Goal: Transaction & Acquisition: Purchase product/service

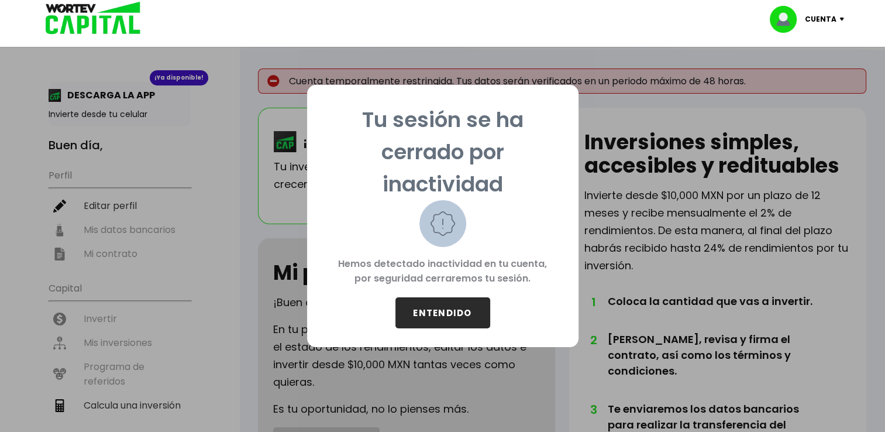
click at [453, 319] on button "ENTENDIDO" at bounding box center [442, 312] width 95 height 31
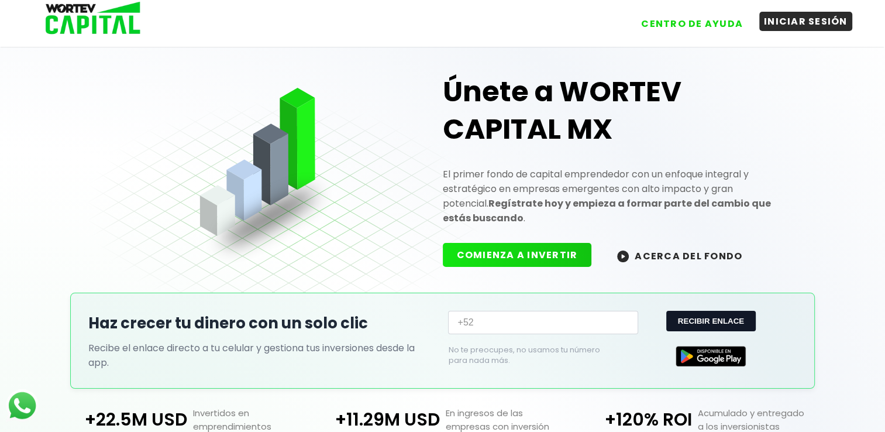
click at [813, 27] on button "INICIAR SESIÓN" at bounding box center [805, 21] width 93 height 19
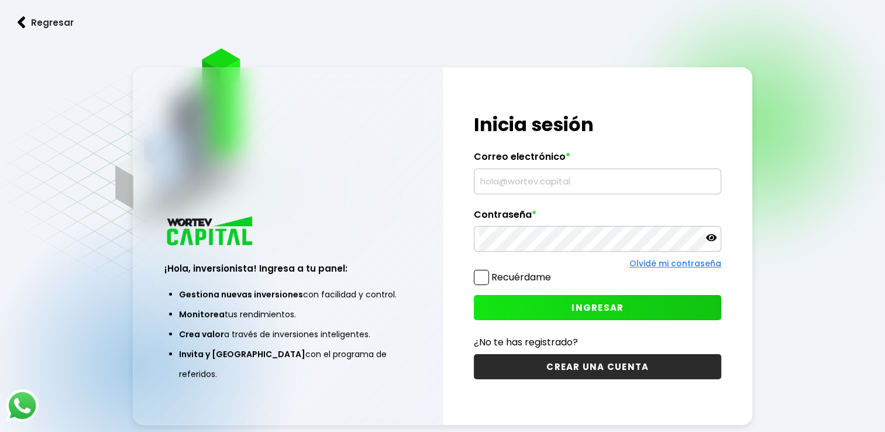
type input "[EMAIL_ADDRESS][DOMAIN_NAME]"
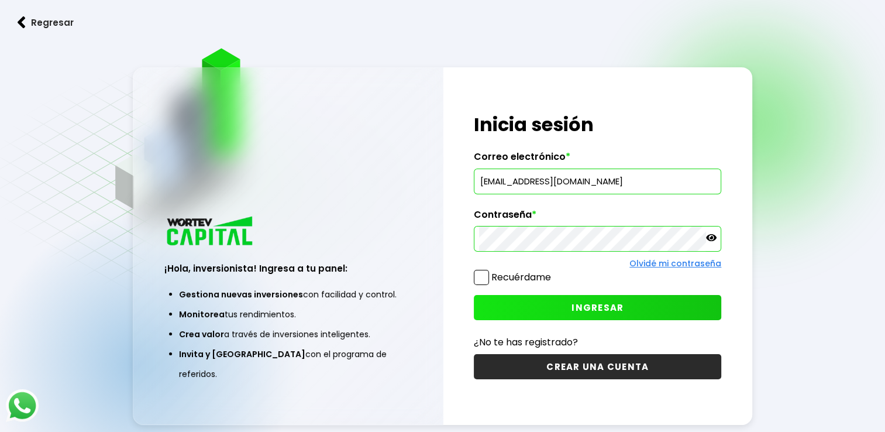
click at [578, 305] on span "INGRESAR" at bounding box center [597, 307] width 52 height 12
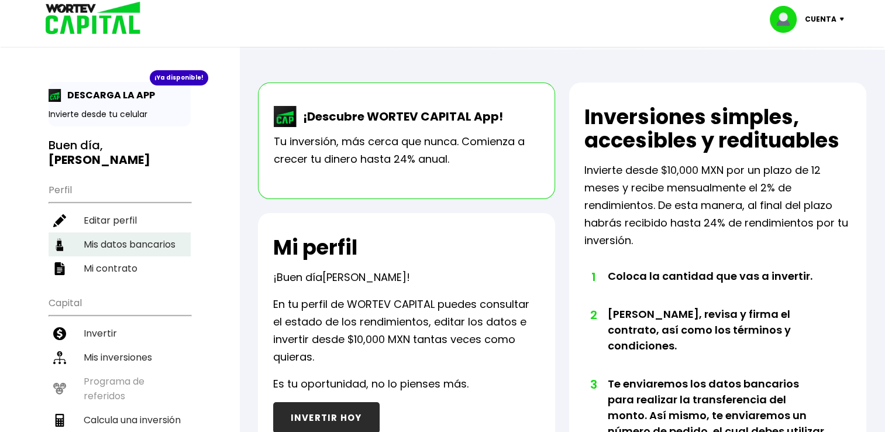
click at [133, 246] on li "Mis datos bancarios" at bounding box center [120, 244] width 142 height 24
select select "Santander"
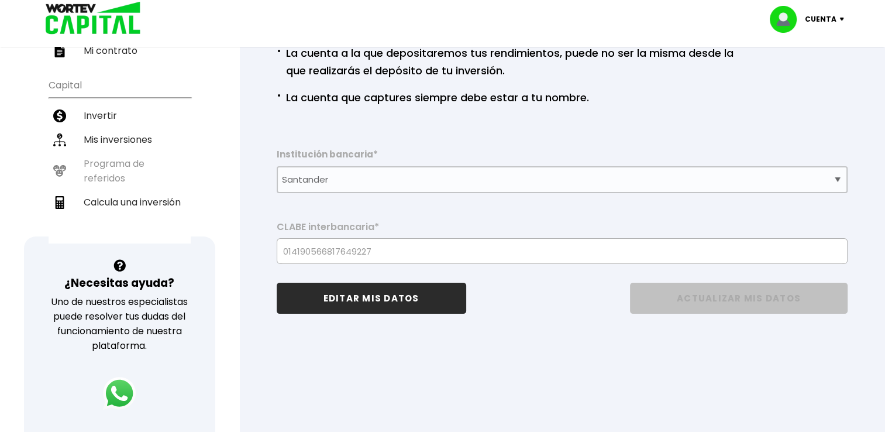
scroll to position [234, 0]
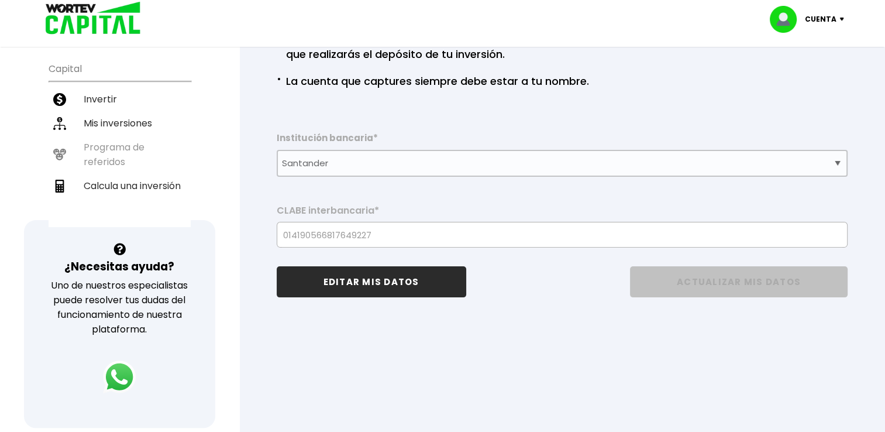
click at [432, 285] on button "EDITAR MIS DATOS" at bounding box center [372, 281] width 190 height 31
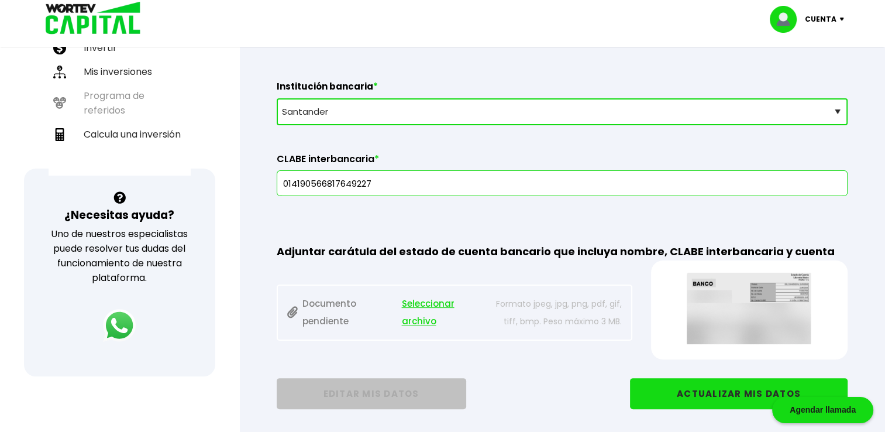
scroll to position [292, 0]
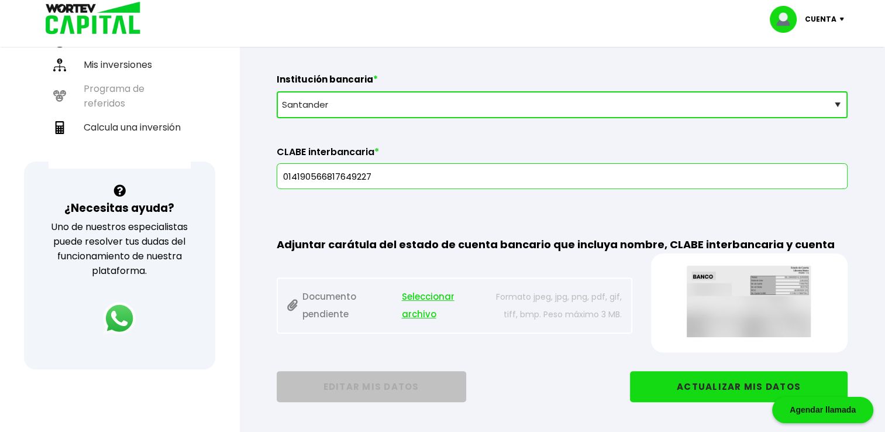
click at [229, 234] on div "¡Ya disponible! DESCARGA LA APP Invierte desde tu celular Buen día, [PERSON_NAM…" at bounding box center [119, 85] width 239 height 733
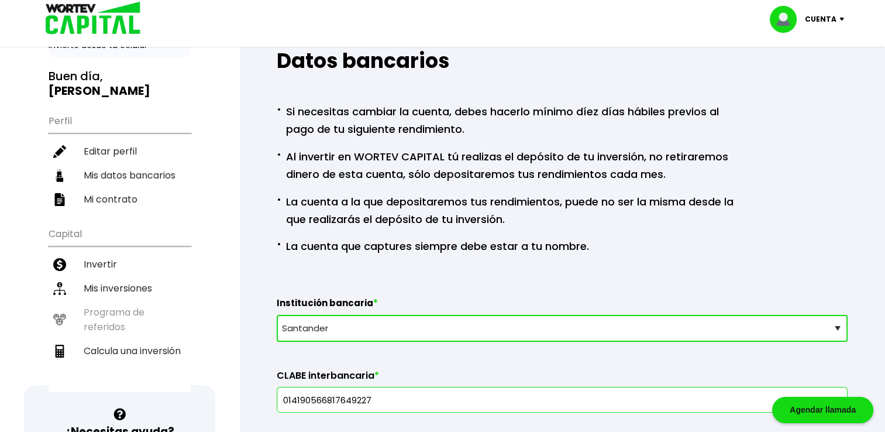
scroll to position [58, 0]
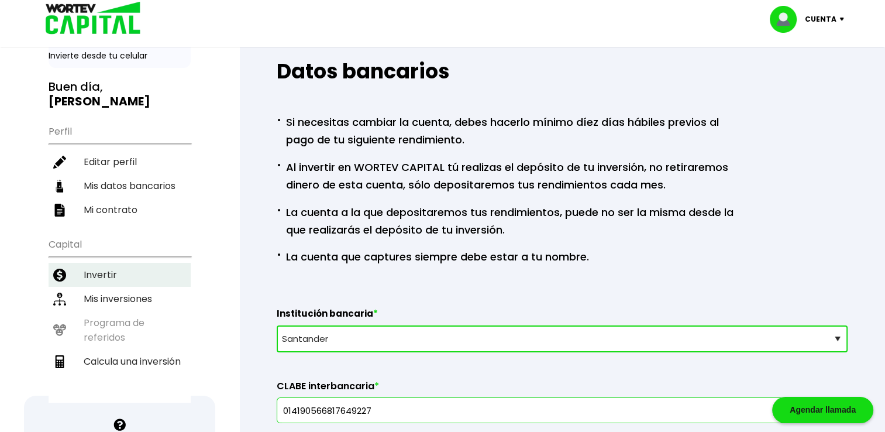
click at [116, 271] on li "Invertir" at bounding box center [120, 275] width 142 height 24
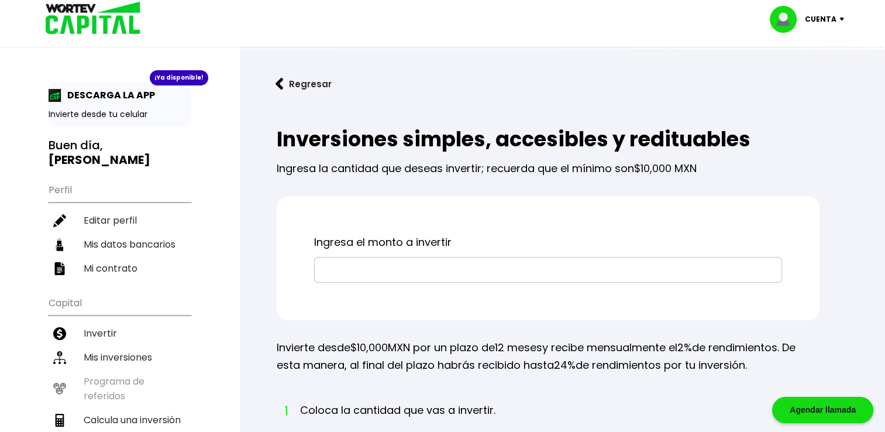
click at [428, 263] on input "text" at bounding box center [547, 269] width 457 height 25
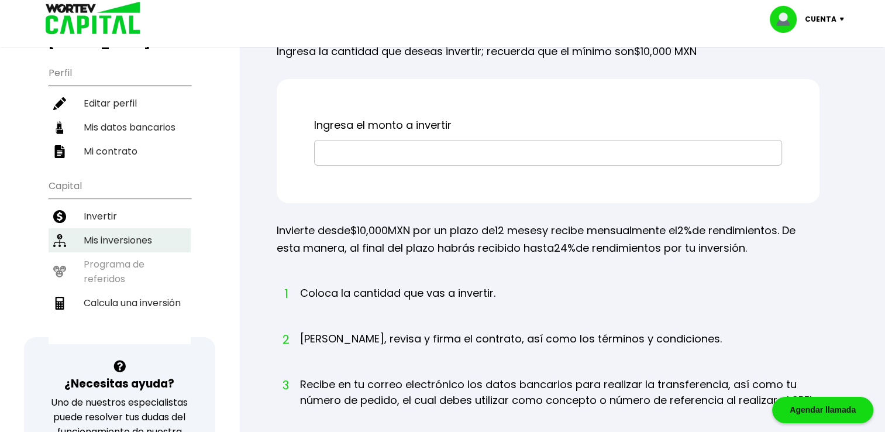
click at [110, 240] on li "Mis inversiones" at bounding box center [120, 240] width 142 height 24
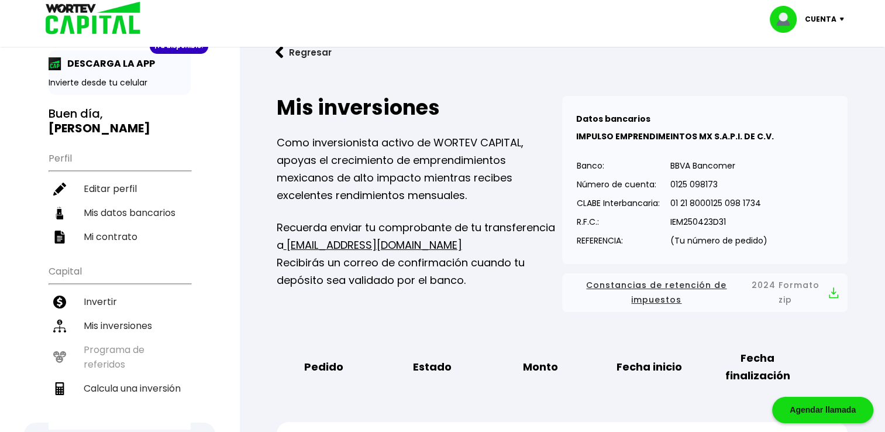
scroll to position [58, 0]
